Goal: Check status

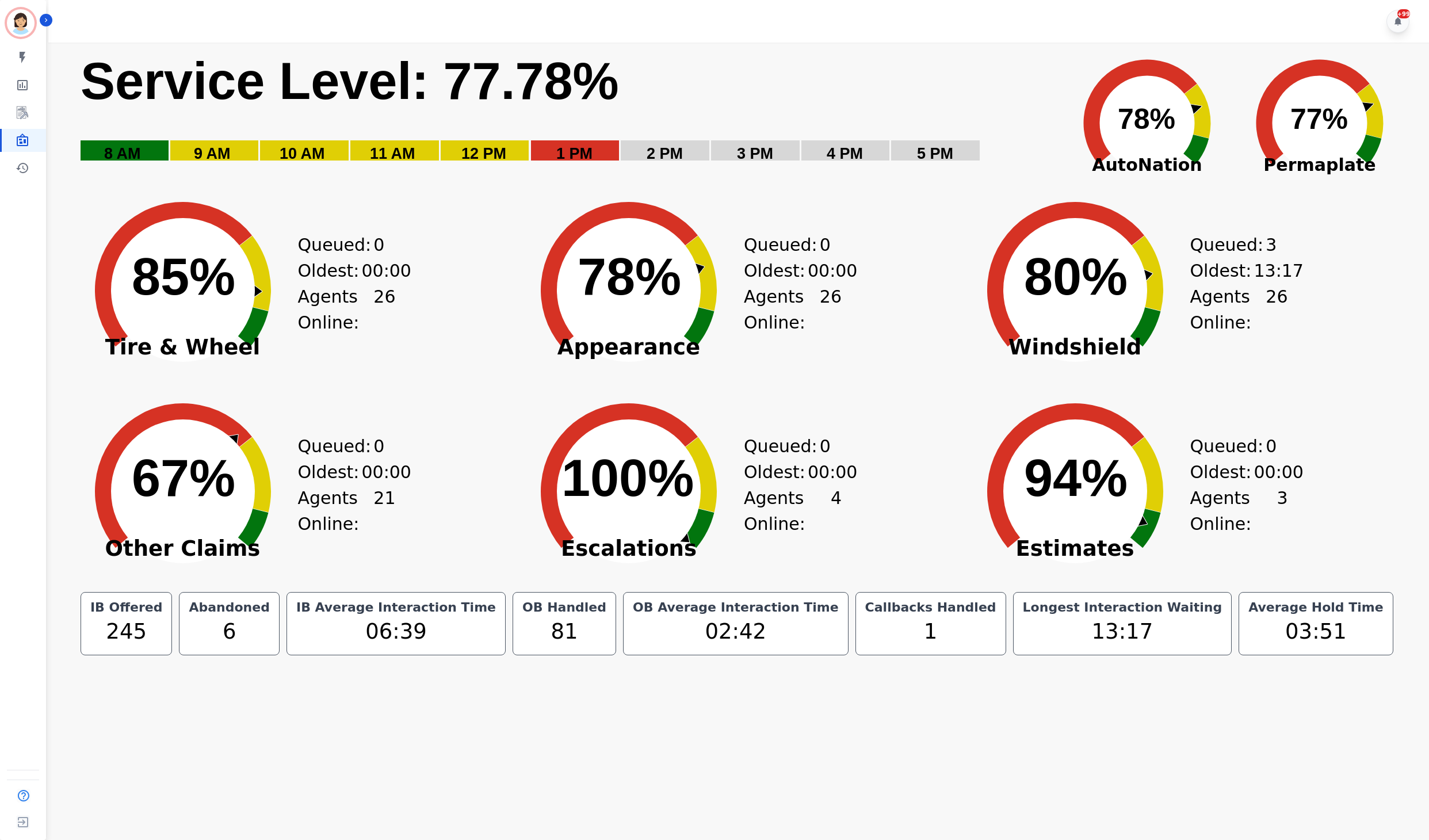
click at [824, 139] on rect "Service Level: 0%" at bounding box center [566, 115] width 975 height 129
click at [937, 173] on rect "Service Level: 0%" at bounding box center [566, 115] width 975 height 129
